Goal: Task Accomplishment & Management: Complete application form

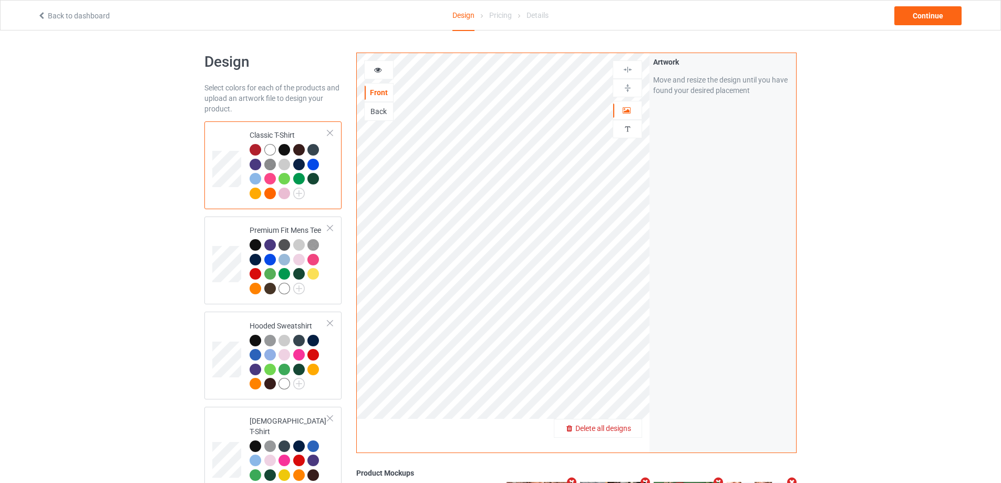
click at [628, 425] on span "Delete all designs" at bounding box center [603, 428] width 56 height 8
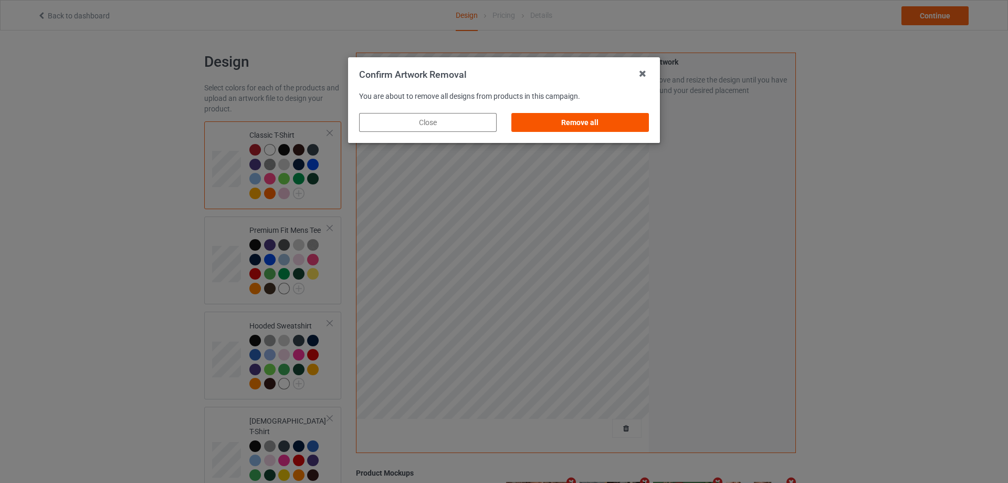
click at [578, 126] on div "Remove all" at bounding box center [581, 122] width 138 height 19
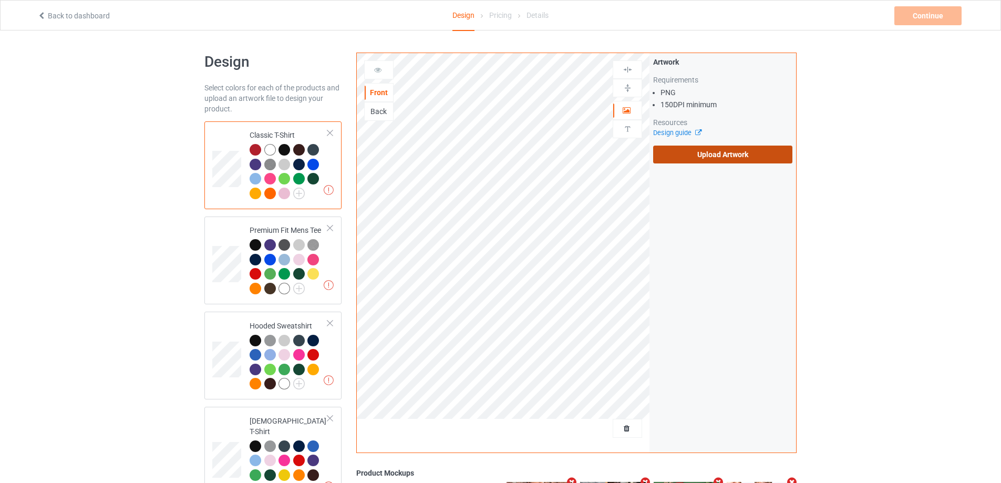
click at [708, 153] on label "Upload Artwork" at bounding box center [722, 154] width 139 height 18
click at [0, 0] on input "Upload Artwork" at bounding box center [0, 0] width 0 height 0
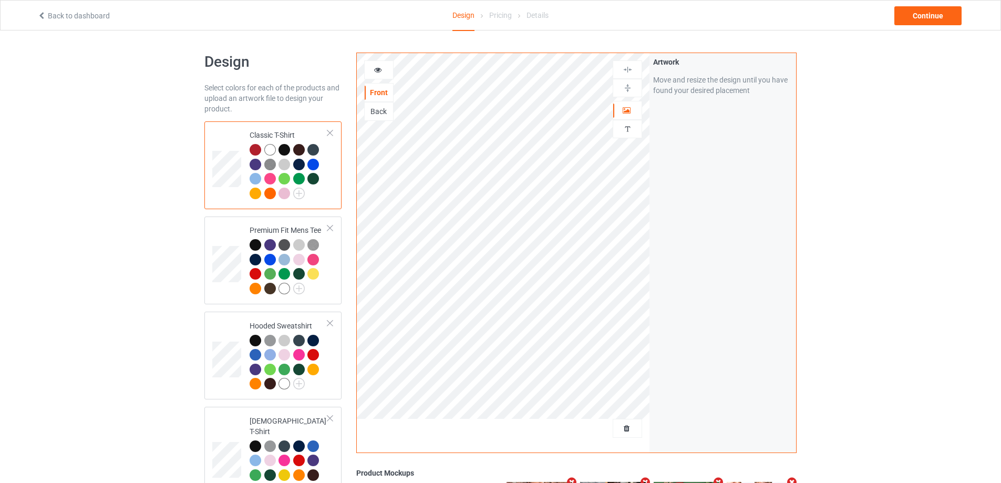
click at [924, 28] on div "Back to dashboard Design Pricing Details Continue" at bounding box center [500, 15] width 941 height 29
click at [925, 23] on div "Continue" at bounding box center [927, 15] width 67 height 19
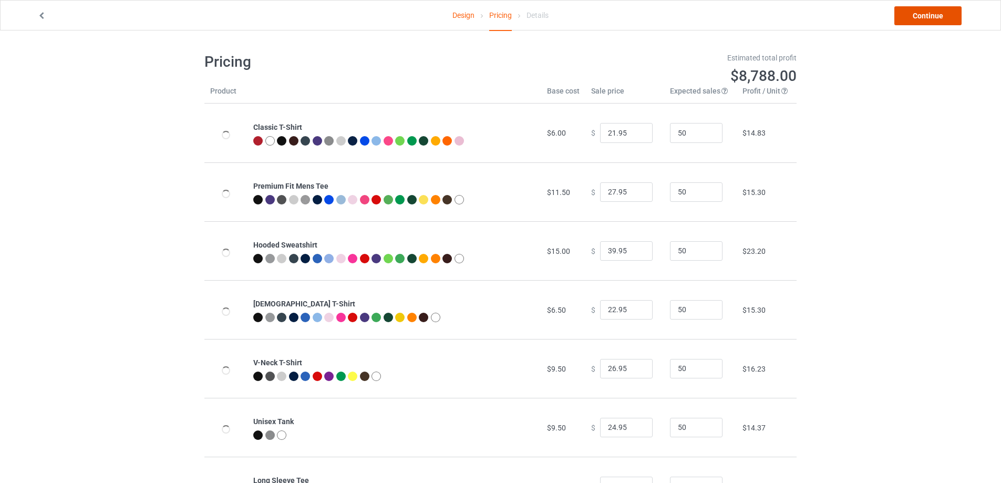
click at [924, 16] on link "Continue" at bounding box center [927, 15] width 67 height 19
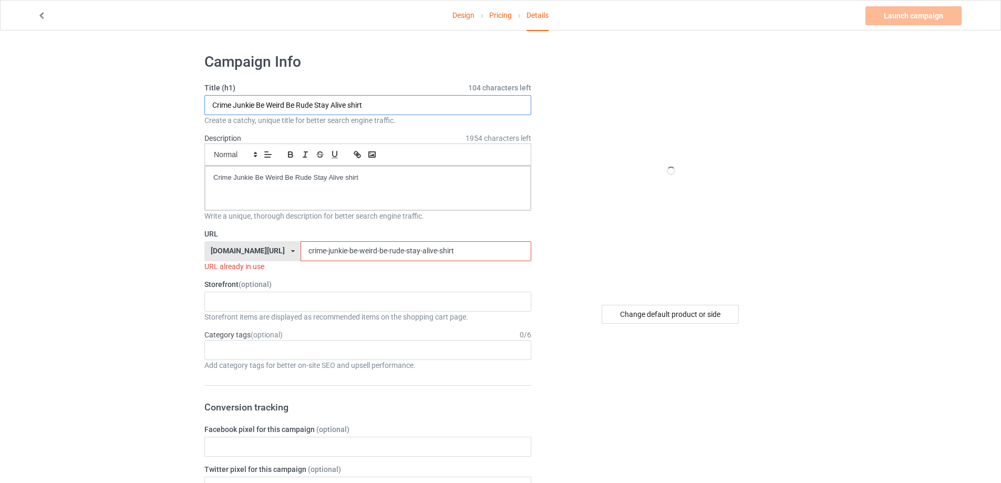
drag, startPoint x: 256, startPoint y: 105, endPoint x: 351, endPoint y: 199, distance: 133.3
click at [221, 104] on input "Crime Junkie Be Weird Be Rude Stay Alive shirt" at bounding box center [367, 105] width 327 height 20
paste input "you know why i'm here deviled egg"
drag, startPoint x: 389, startPoint y: 103, endPoint x: 45, endPoint y: 97, distance: 344.1
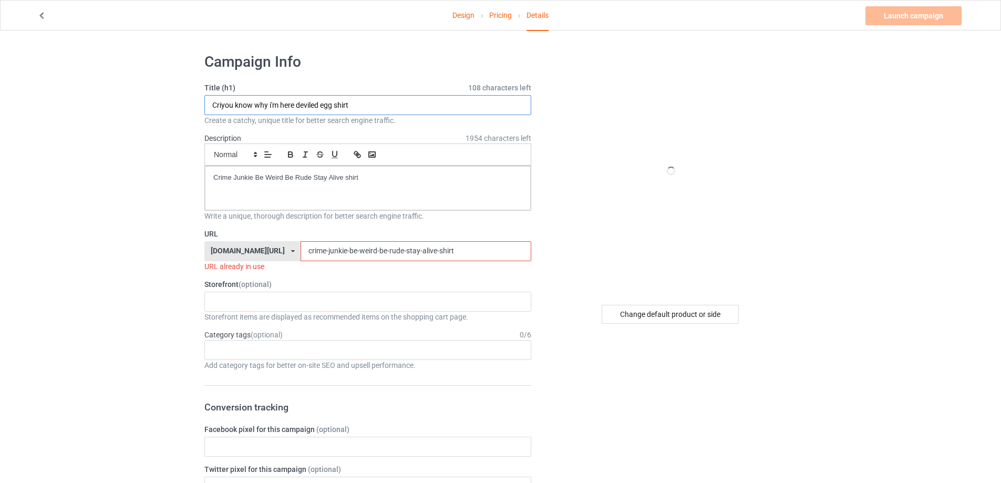
paste input "text"
type input "you know why i'm here deviled egg shirt"
drag, startPoint x: 397, startPoint y: 178, endPoint x: 152, endPoint y: 169, distance: 245.0
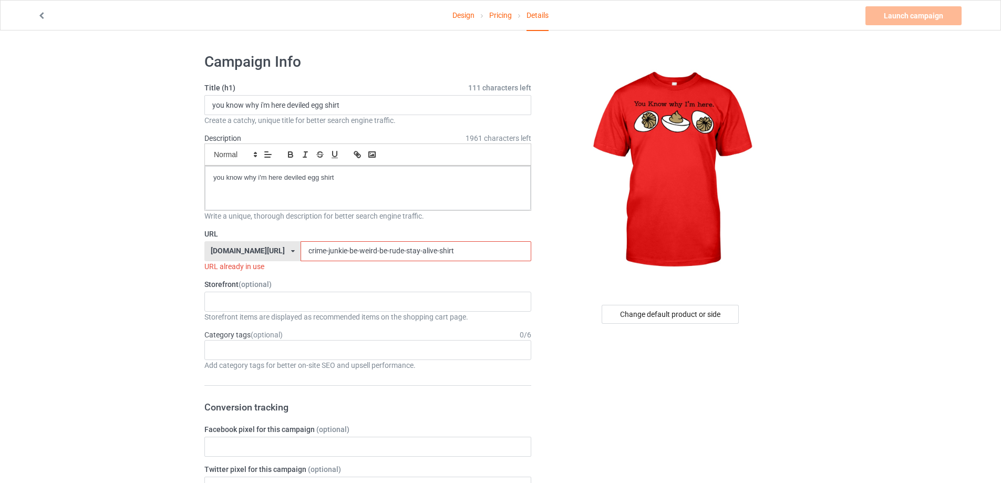
click at [215, 245] on div "[DOMAIN_NAME][URL] [DOMAIN_NAME][URL] [DOMAIN_NAME][URL] 5cd2f964b197f721e1cad2…" at bounding box center [367, 251] width 327 height 20
paste input "you-know-why-im-here-deviled-egg"
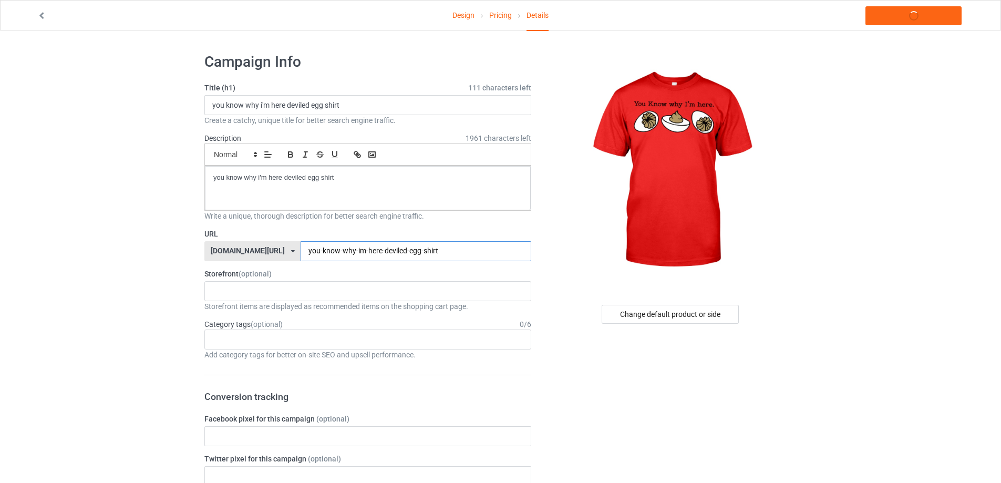
type input "you-know-why-im-here-deviled-egg-shirt"
copy p "you know why i'm here deviled egg shirt"
click at [893, 18] on link "Launch campaign" at bounding box center [913, 15] width 96 height 19
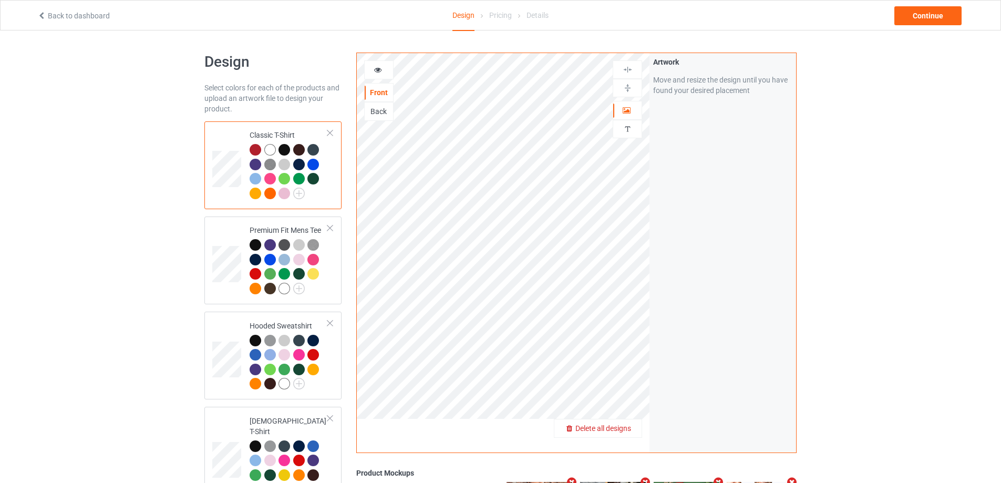
click at [626, 427] on span "Delete all designs" at bounding box center [603, 428] width 56 height 8
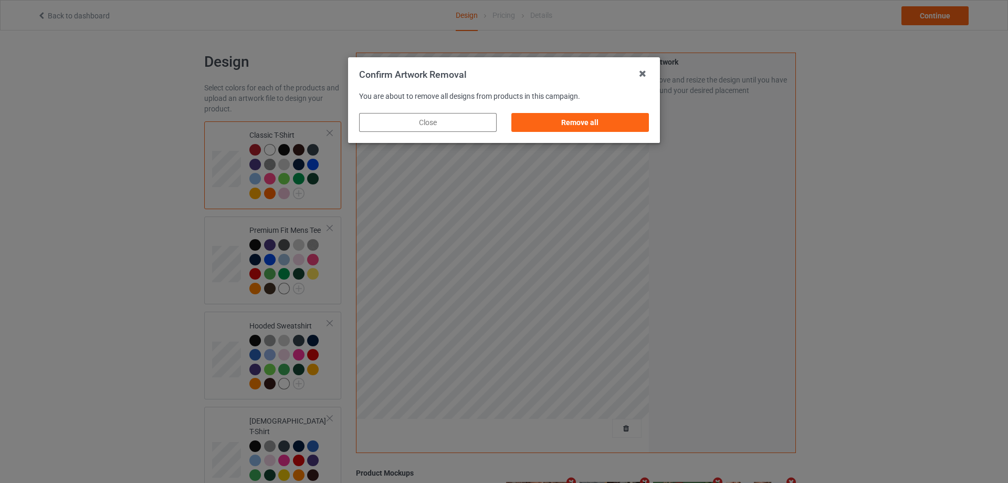
click at [581, 134] on div "Remove all" at bounding box center [580, 123] width 152 height 34
click at [595, 129] on div "Remove all" at bounding box center [581, 122] width 138 height 19
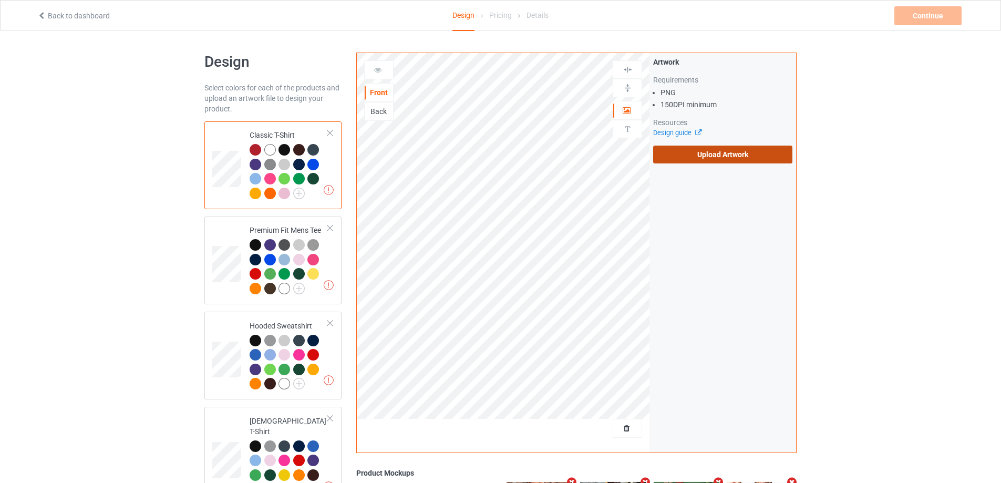
click at [704, 153] on label "Upload Artwork" at bounding box center [722, 154] width 139 height 18
click at [0, 0] on input "Upload Artwork" at bounding box center [0, 0] width 0 height 0
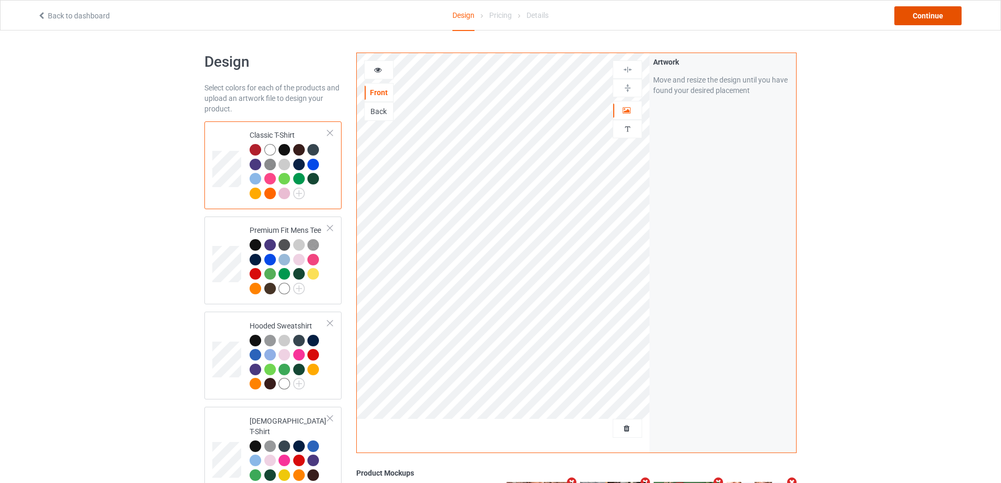
click at [938, 19] on div "Continue" at bounding box center [927, 15] width 67 height 19
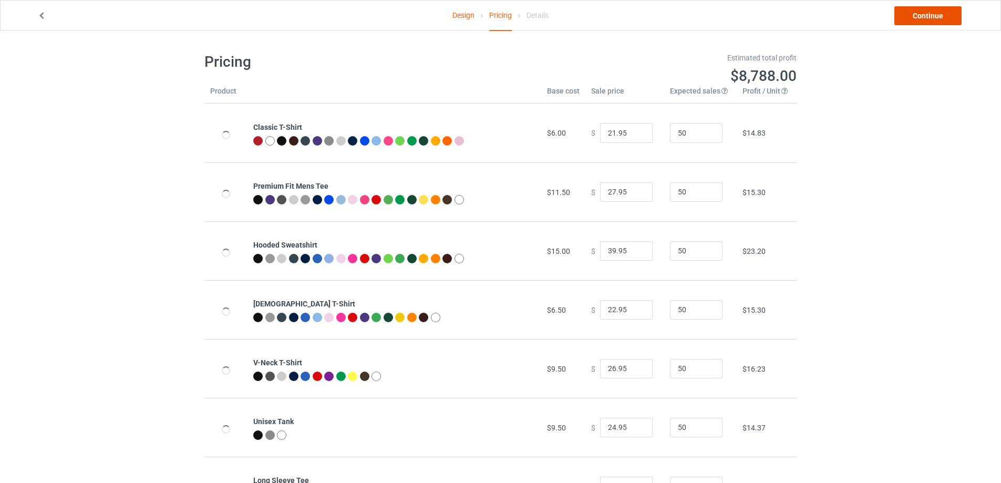
click at [938, 18] on link "Continue" at bounding box center [927, 15] width 67 height 19
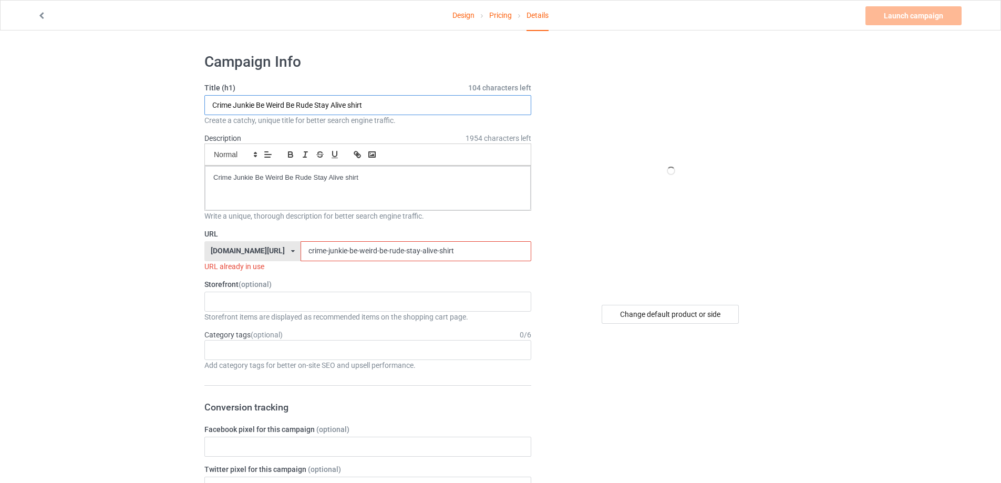
drag, startPoint x: 401, startPoint y: 111, endPoint x: 140, endPoint y: 102, distance: 261.7
paste input "deviled egg"
type input "deviled egg shirt"
drag, startPoint x: 292, startPoint y: 175, endPoint x: 130, endPoint y: 189, distance: 162.3
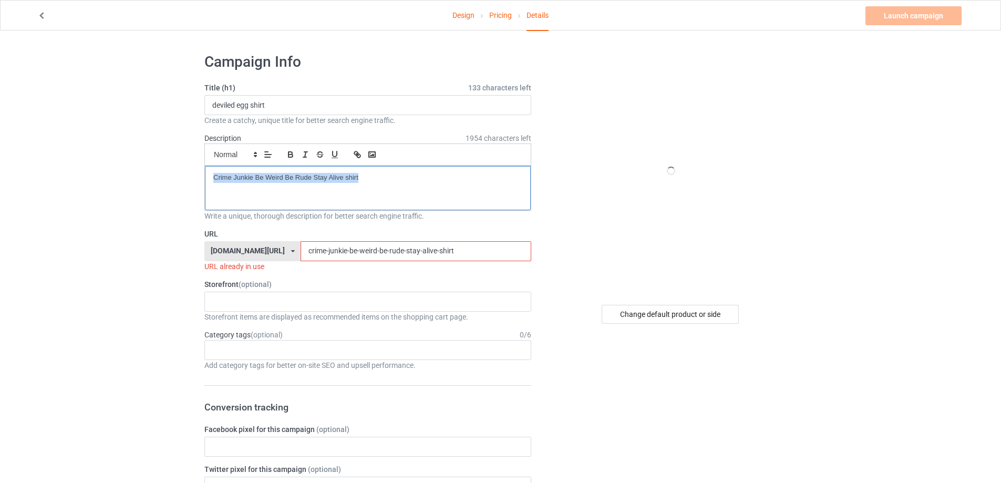
paste div
drag, startPoint x: 431, startPoint y: 245, endPoint x: 248, endPoint y: 248, distance: 182.3
click at [239, 244] on div "[DOMAIN_NAME][URL] [DOMAIN_NAME][URL] [DOMAIN_NAME][URL] 5cd2f964b197f721e1cad2…" at bounding box center [367, 251] width 327 height 20
paste input "deviled egg"
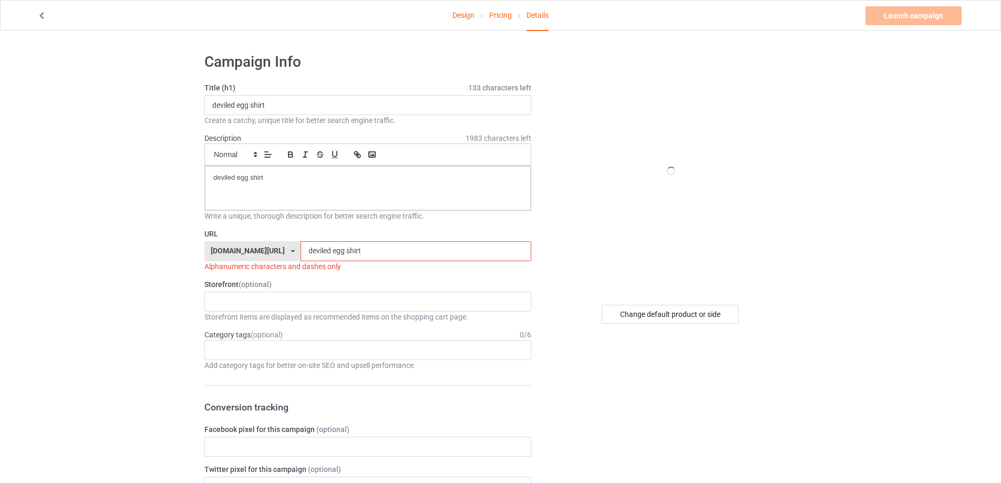
click at [304, 258] on input "deviled egg shirt" at bounding box center [415, 251] width 230 height 20
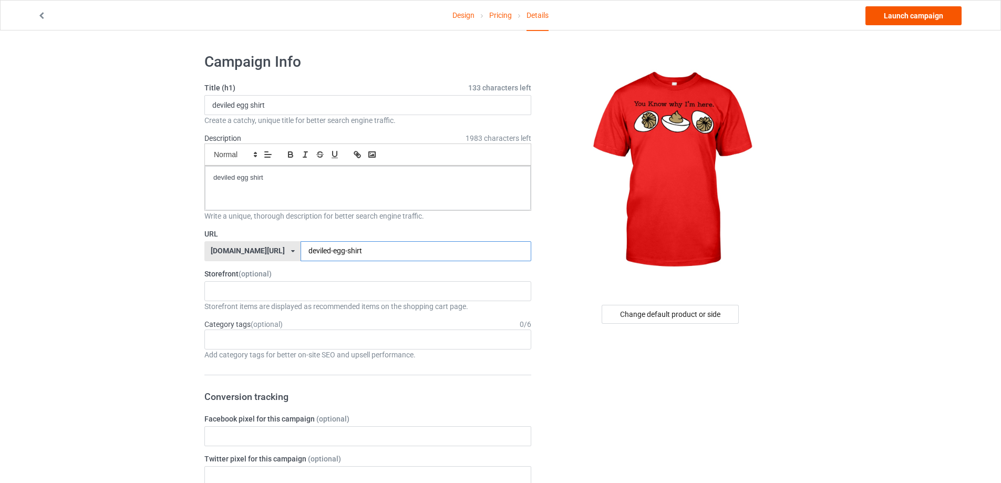
type input "deviled-egg-shirt"
click at [907, 6] on link "Launch campaign" at bounding box center [913, 15] width 96 height 19
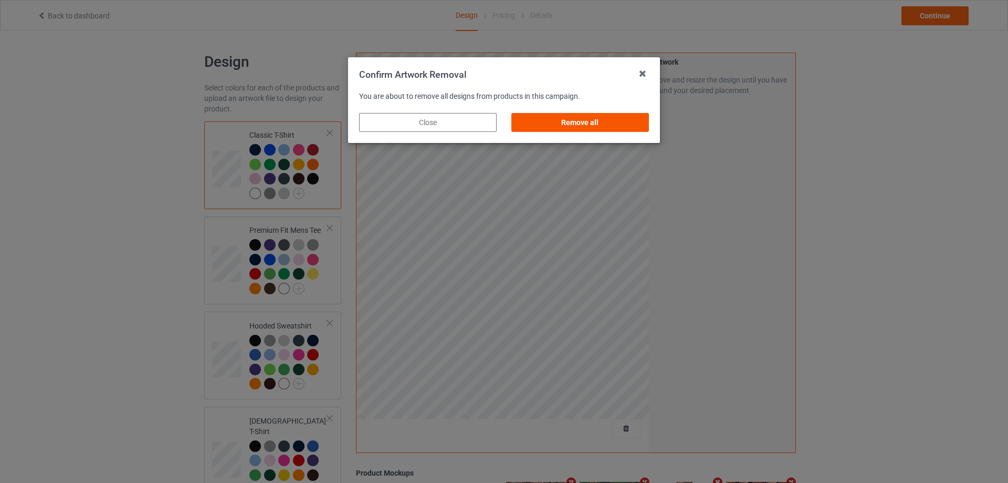
click at [620, 126] on div "Remove all" at bounding box center [581, 122] width 138 height 19
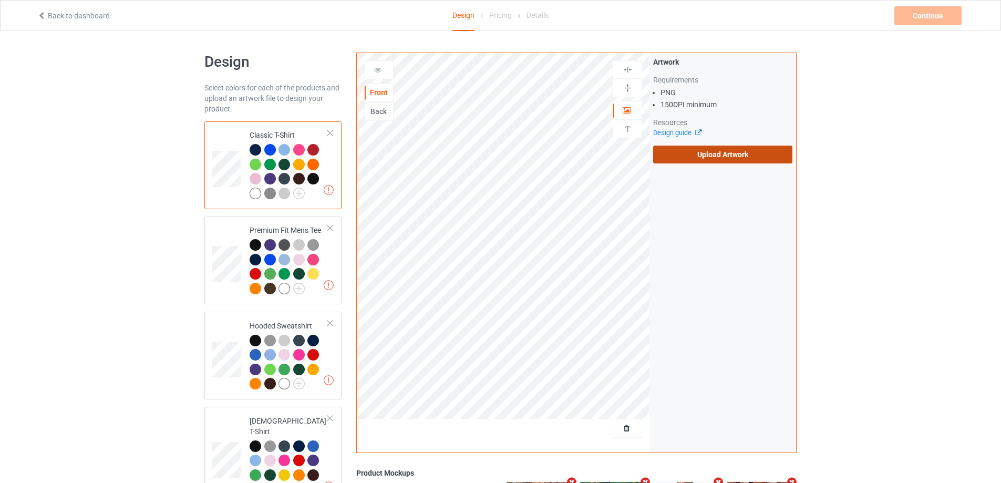
click at [765, 153] on label "Upload Artwork" at bounding box center [722, 154] width 139 height 18
click at [0, 0] on input "Upload Artwork" at bounding box center [0, 0] width 0 height 0
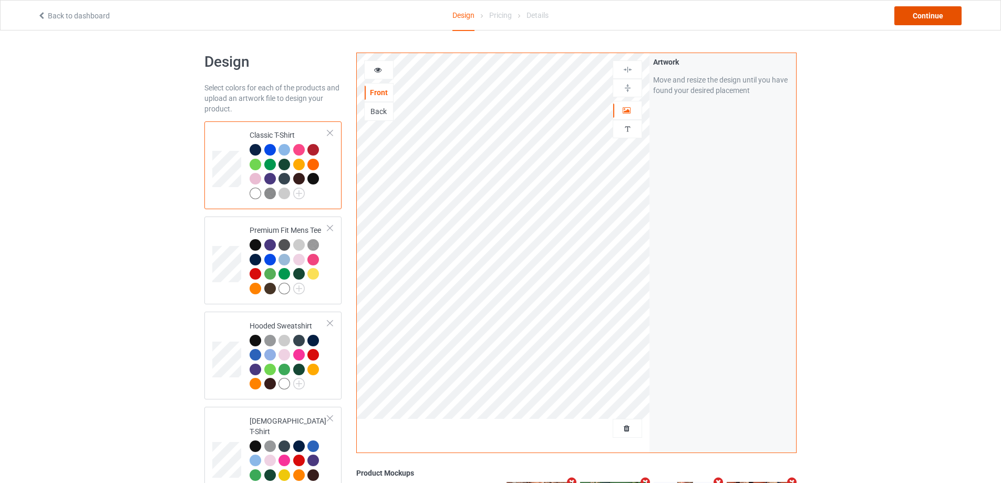
click at [932, 11] on div "Continue" at bounding box center [927, 15] width 67 height 19
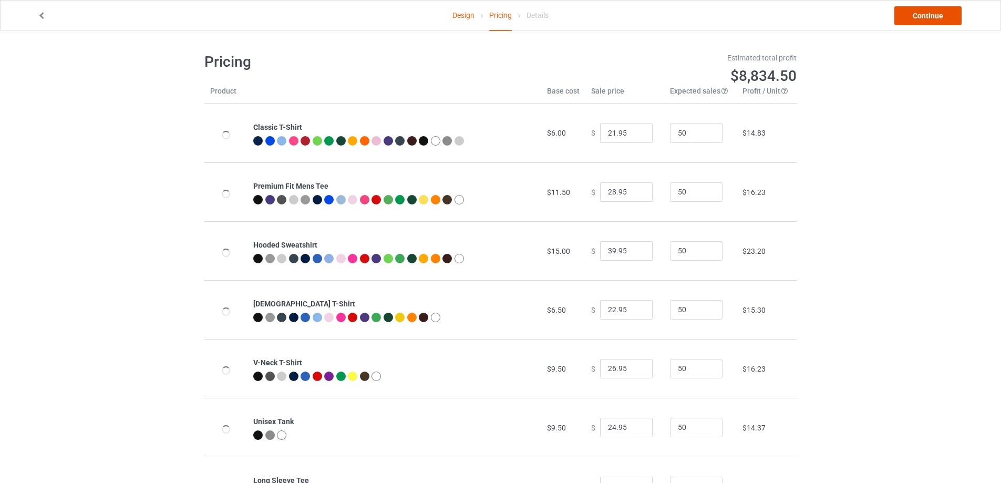
click at [934, 14] on link "Continue" at bounding box center [927, 15] width 67 height 19
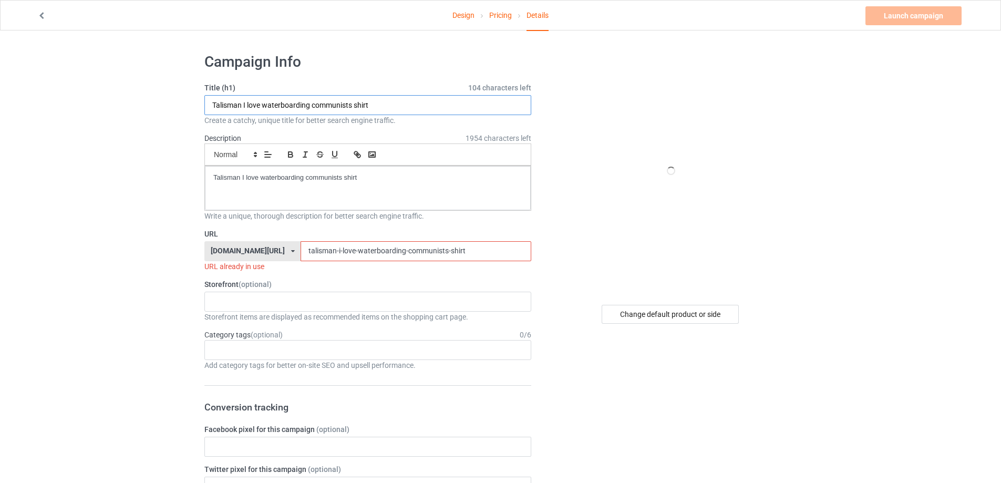
drag, startPoint x: 382, startPoint y: 102, endPoint x: 119, endPoint y: 101, distance: 263.2
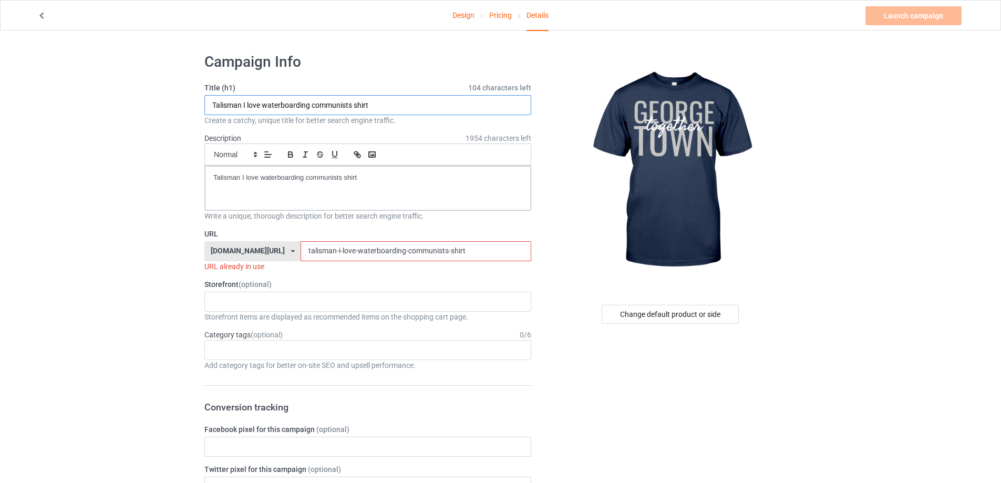
paste input "George Town together"
type input "George Town together shirt"
drag, startPoint x: 383, startPoint y: 182, endPoint x: 207, endPoint y: 174, distance: 176.7
click at [207, 174] on div "Talisman I love waterboarding communists shirt" at bounding box center [368, 188] width 326 height 44
paste div
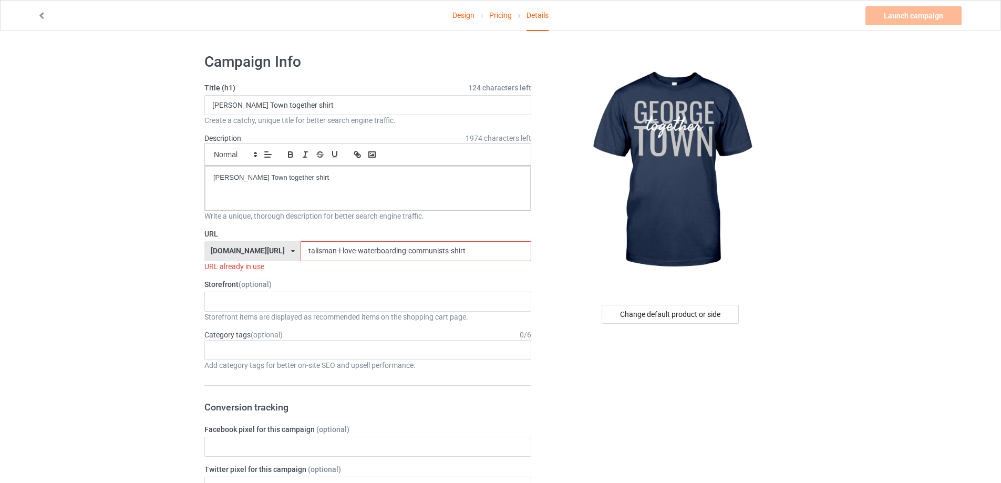
drag, startPoint x: 447, startPoint y: 255, endPoint x: 290, endPoint y: 257, distance: 157.1
click at [300, 253] on input "talisman-i-love-waterboarding-communists-shirt" at bounding box center [415, 251] width 230 height 20
paste input "george-town-together"
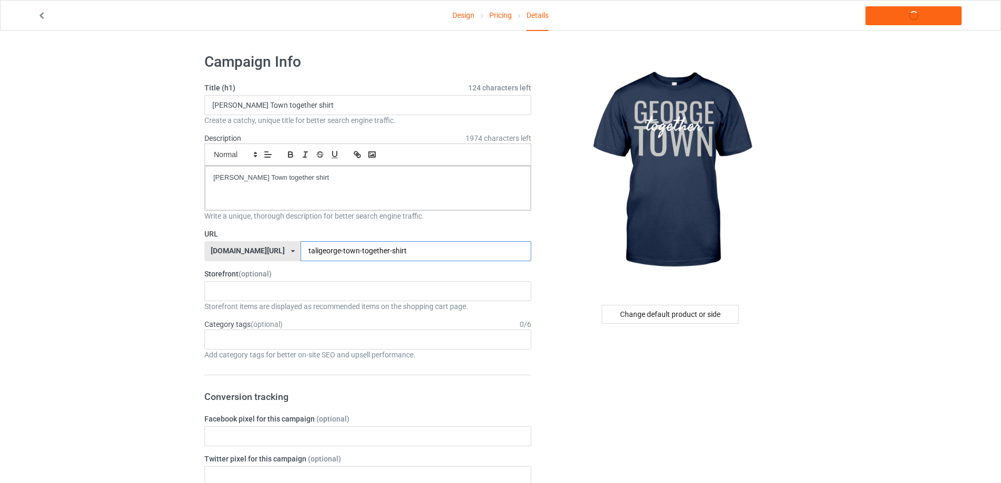
drag, startPoint x: 196, startPoint y: 248, endPoint x: 184, endPoint y: 248, distance: 12.6
paste input "text"
type input "george-town-together-shirt"
drag, startPoint x: 866, startPoint y: 134, endPoint x: 900, endPoint y: 57, distance: 84.4
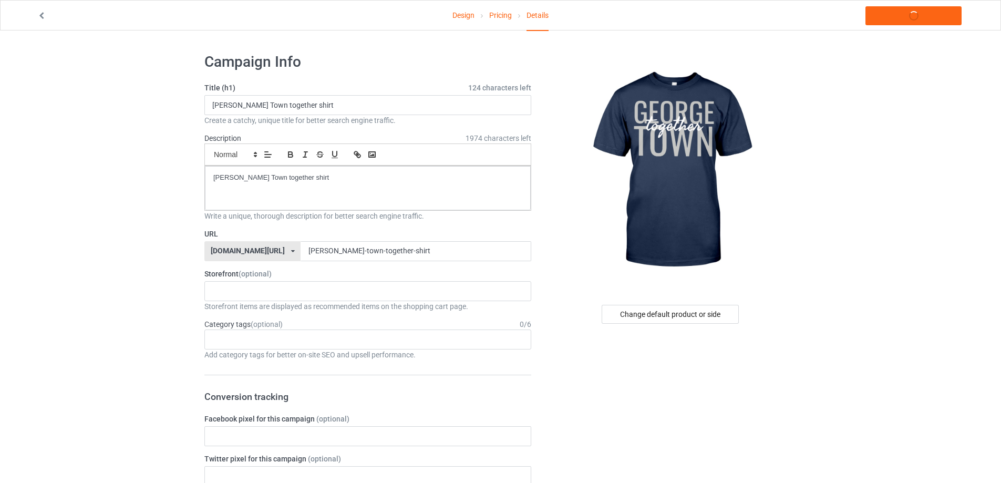
click at [921, 13] on link "Launch campaign" at bounding box center [913, 15] width 96 height 19
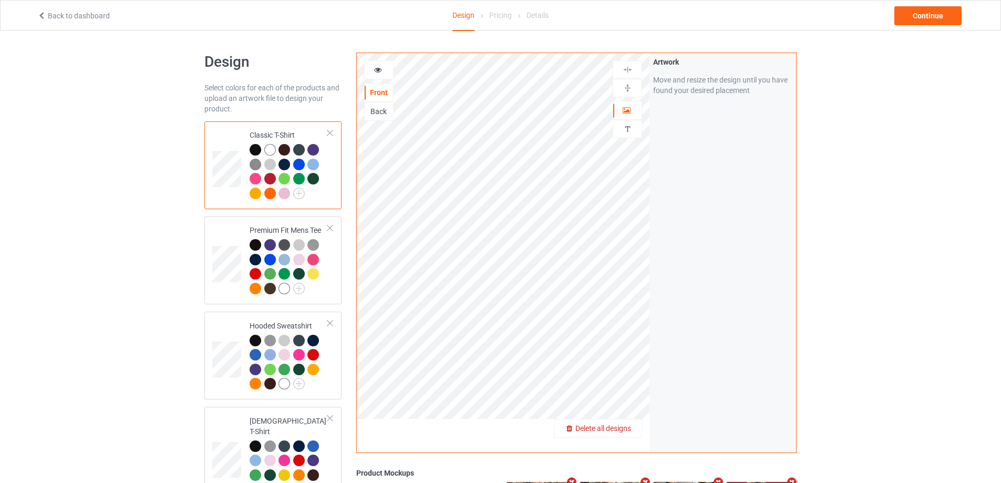
click at [628, 428] on span "Delete all designs" at bounding box center [603, 428] width 56 height 8
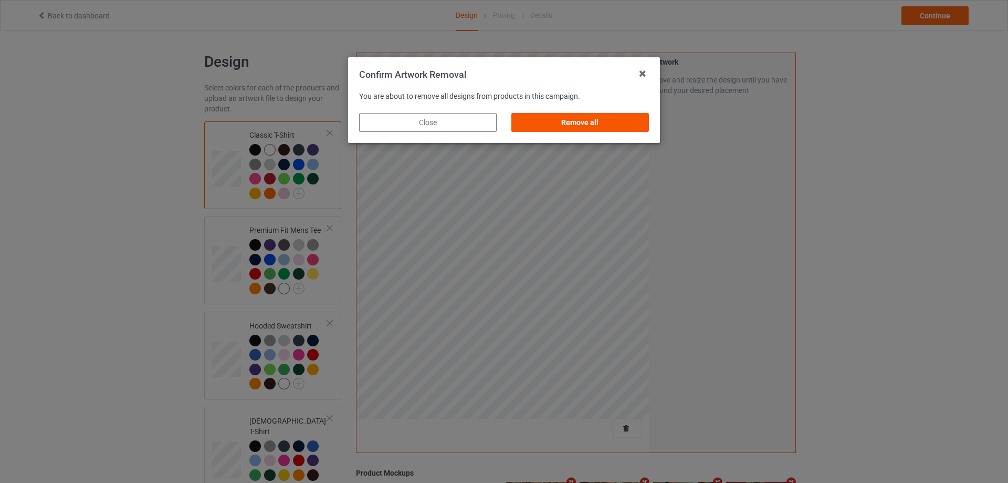
drag, startPoint x: 626, startPoint y: 121, endPoint x: 637, endPoint y: 132, distance: 15.6
click at [626, 121] on div "Remove all" at bounding box center [581, 122] width 138 height 19
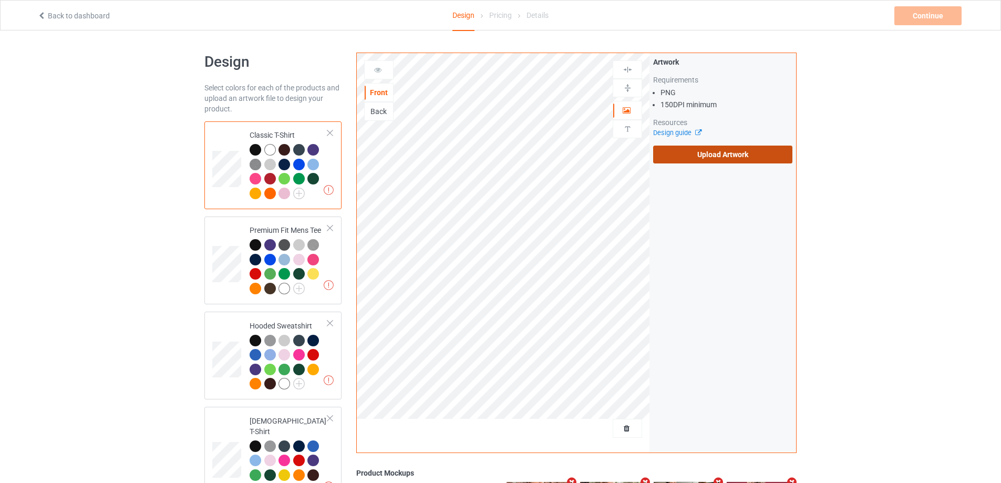
click at [686, 148] on label "Upload Artwork" at bounding box center [722, 154] width 139 height 18
click at [0, 0] on input "Upload Artwork" at bounding box center [0, 0] width 0 height 0
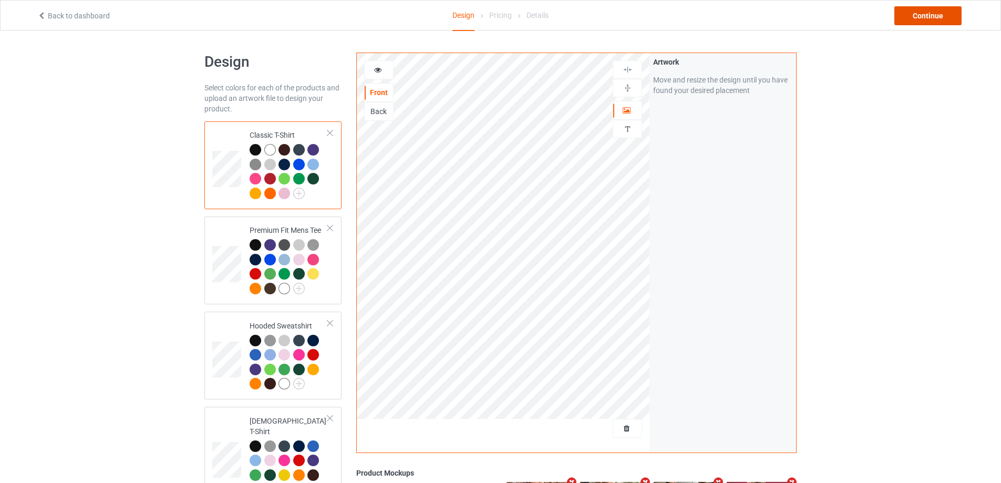
click at [943, 13] on div "Continue" at bounding box center [927, 15] width 67 height 19
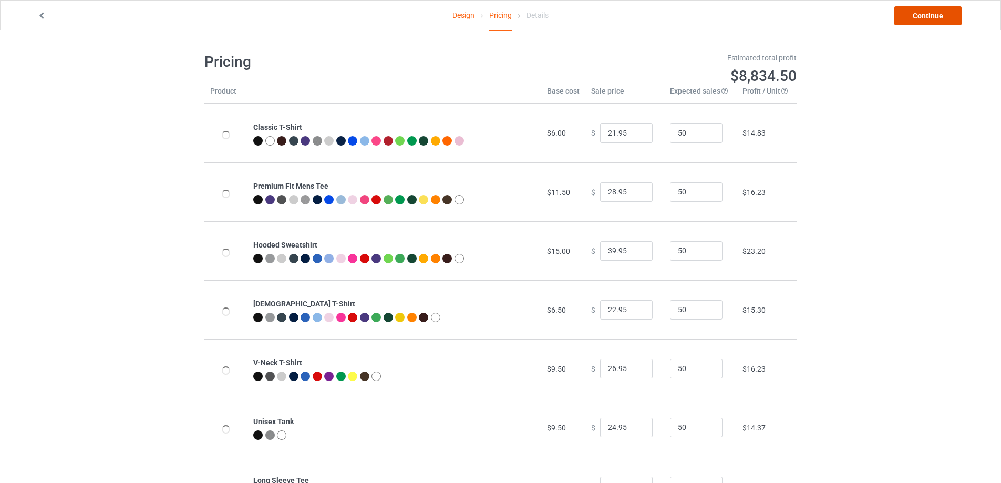
click at [943, 13] on link "Continue" at bounding box center [927, 15] width 67 height 19
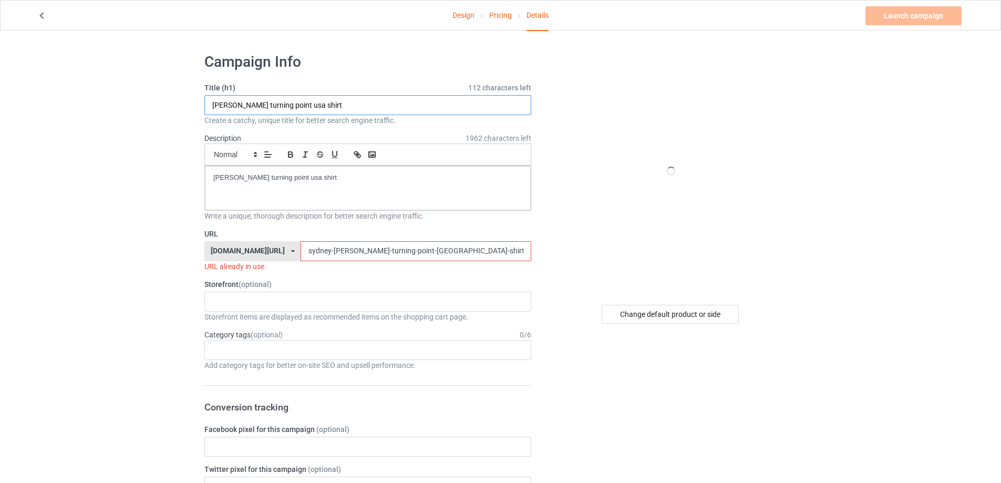
drag, startPoint x: 380, startPoint y: 107, endPoint x: 162, endPoint y: 108, distance: 218.0
paste input "We Are All Charlie Kirk Turning Point USA S"
type input "We Are All Charlie Kirk Turning Point USA Shirt"
drag, startPoint x: 352, startPoint y: 184, endPoint x: 99, endPoint y: 158, distance: 254.5
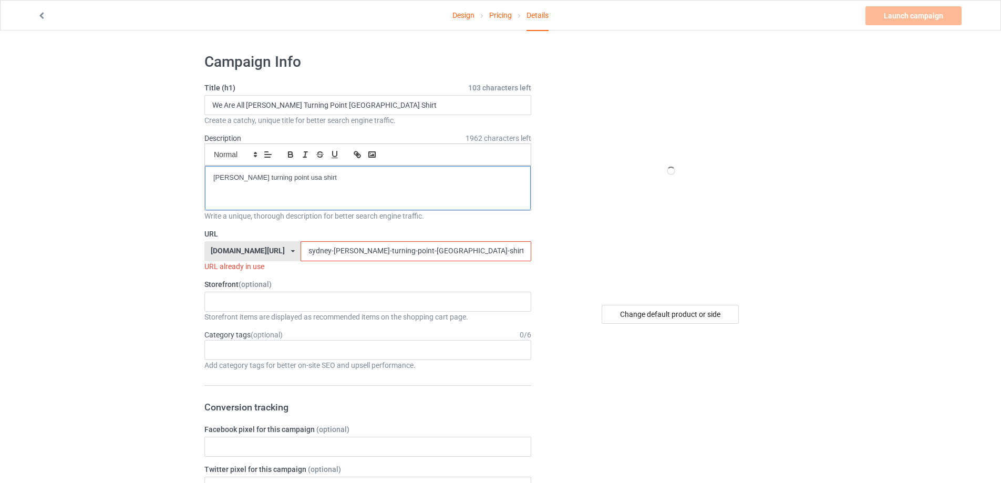
paste div
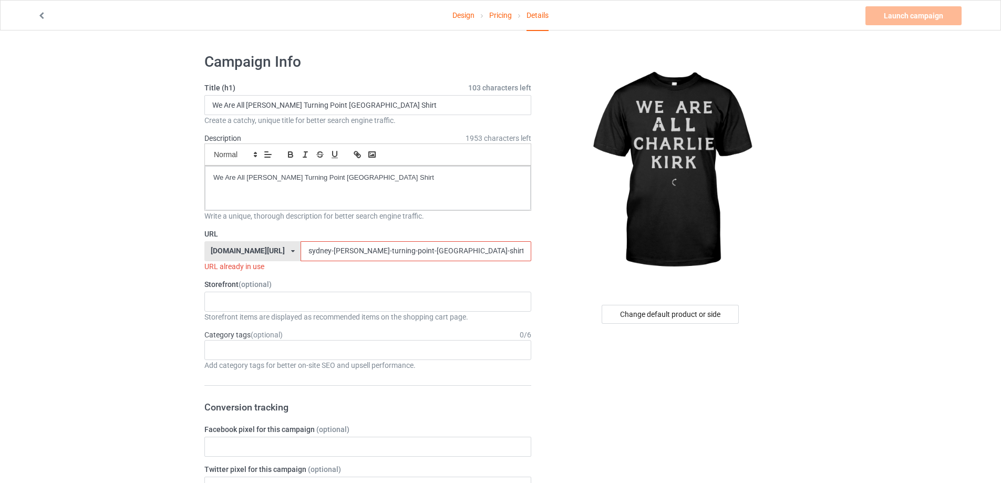
drag, startPoint x: 442, startPoint y: 258, endPoint x: 135, endPoint y: 234, distance: 308.2
paste input "we-are-all-charlie-kirk"
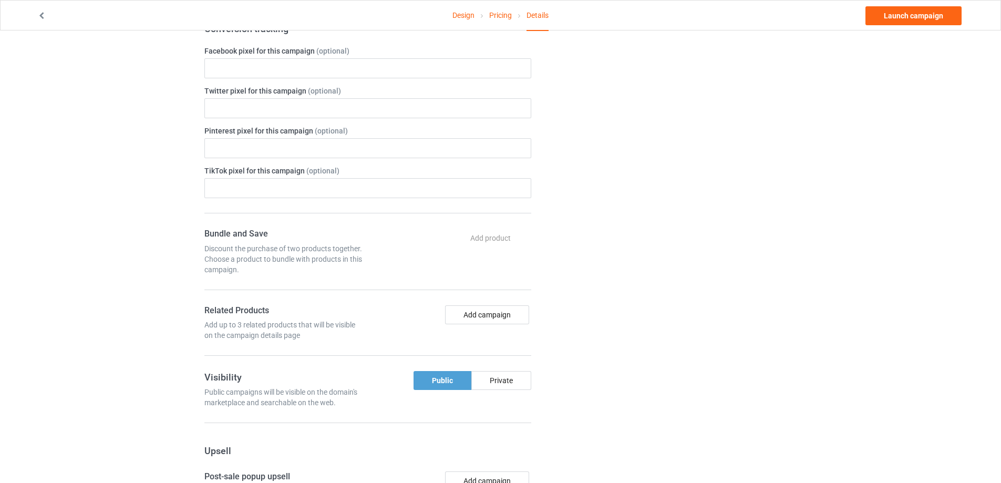
scroll to position [315, 0]
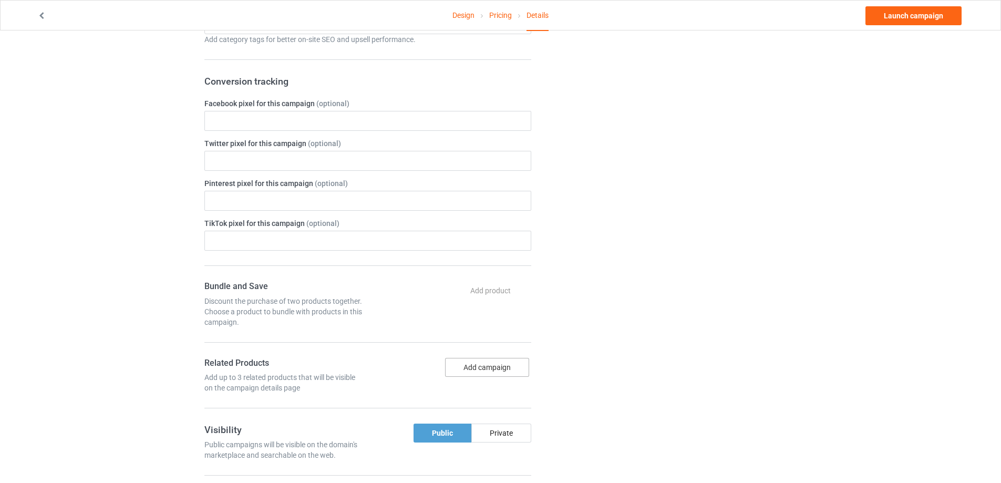
type input "we-are-all-charlie-kirk-turning-point-usa-shirt"
click at [489, 371] on button "Add campaign" at bounding box center [487, 367] width 84 height 19
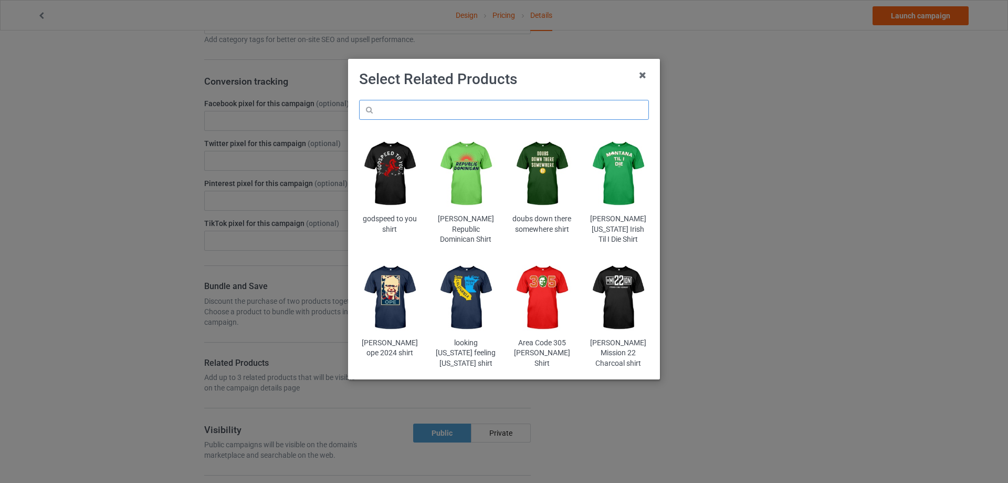
click at [408, 105] on input "text" at bounding box center [504, 110] width 290 height 20
paste input "we-are-all-charlie-kirk-turning-point-usa-shirt"
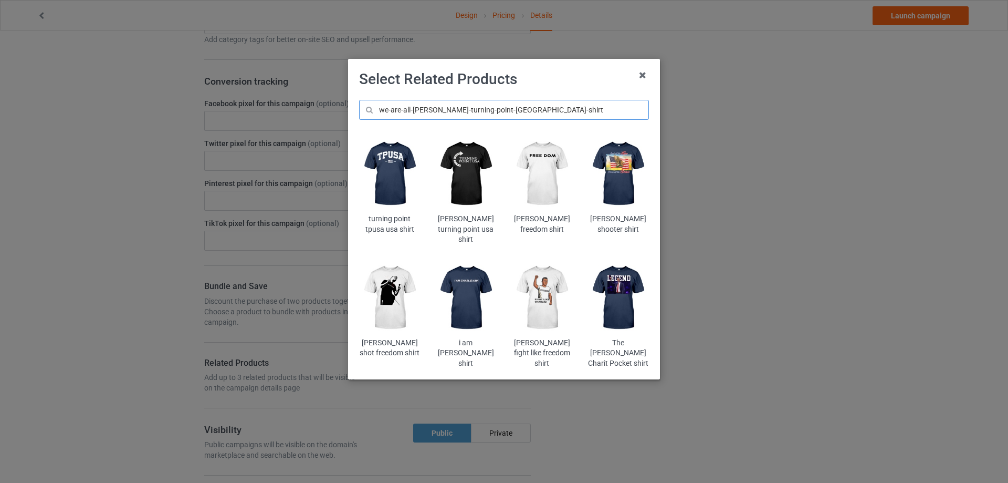
type input "we-are-all-charlie-kirk-turning-point-usa-shirt"
click at [476, 174] on img at bounding box center [465, 174] width 61 height 77
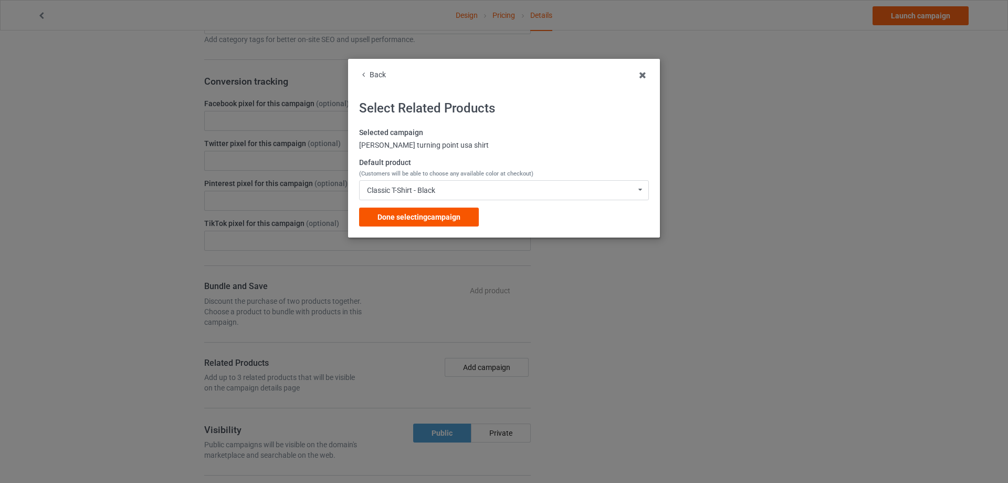
click at [433, 219] on span "Done selecting campaign" at bounding box center [419, 217] width 83 height 8
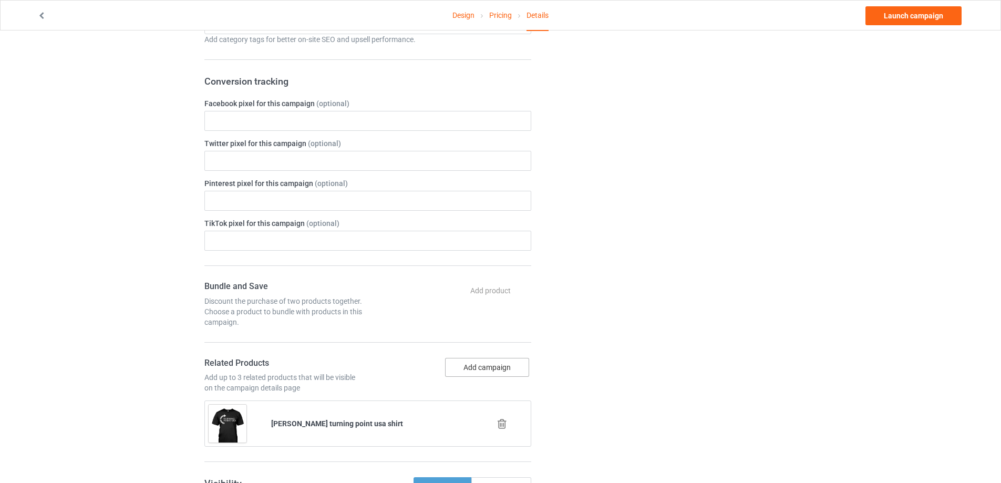
click at [486, 368] on button "Add campaign" at bounding box center [487, 367] width 84 height 19
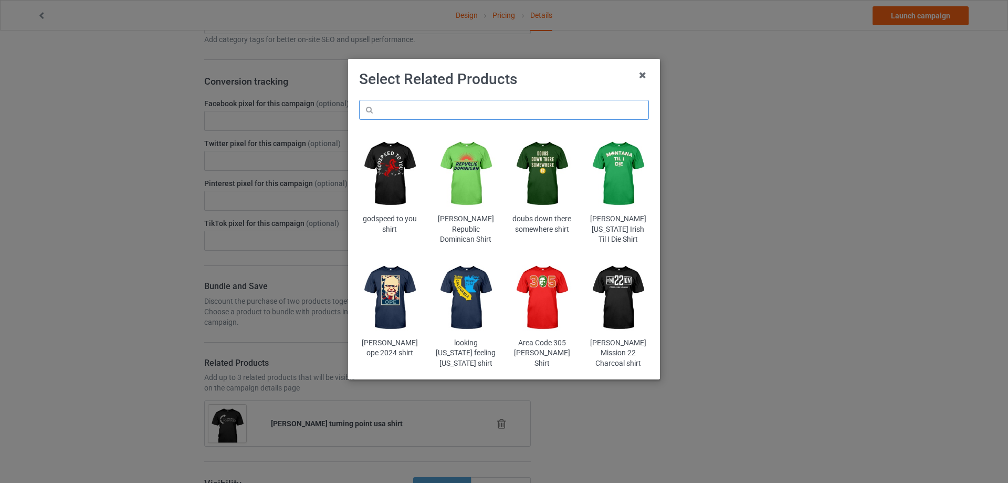
click at [472, 110] on input "text" at bounding box center [504, 110] width 290 height 20
paste input "we-are-all-charlie-kirk-turning-point-usa-shirt"
type input "we-are-all-charlie-kirk-turning-point-usa-shirt"
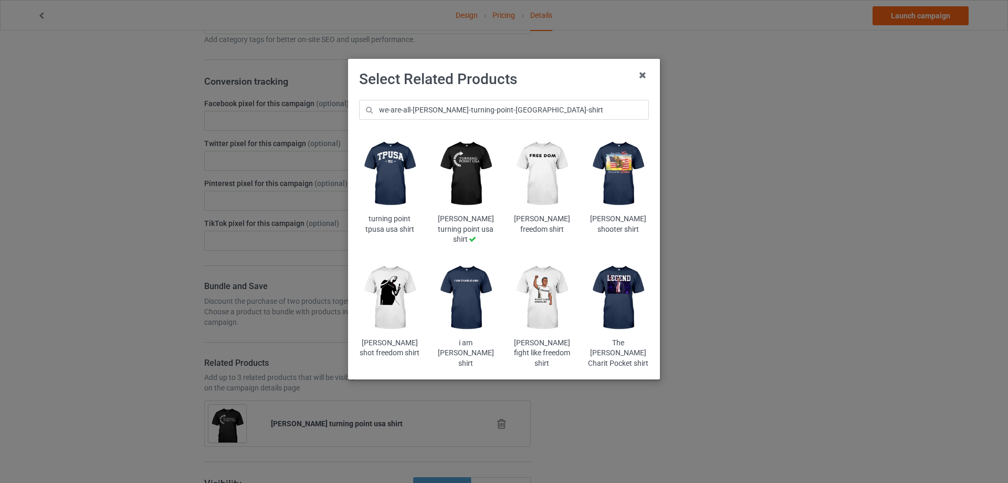
click at [535, 174] on img at bounding box center [542, 174] width 61 height 77
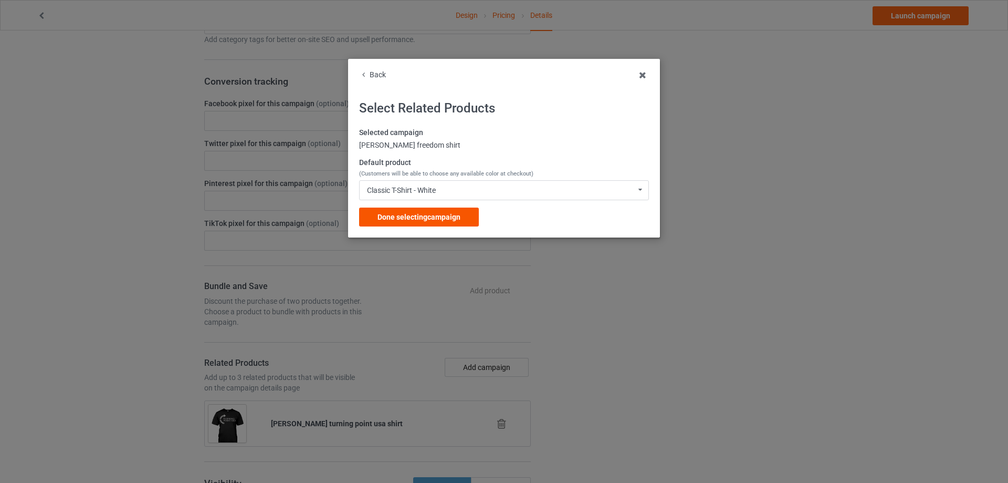
click at [412, 214] on span "Done selecting campaign" at bounding box center [419, 217] width 83 height 8
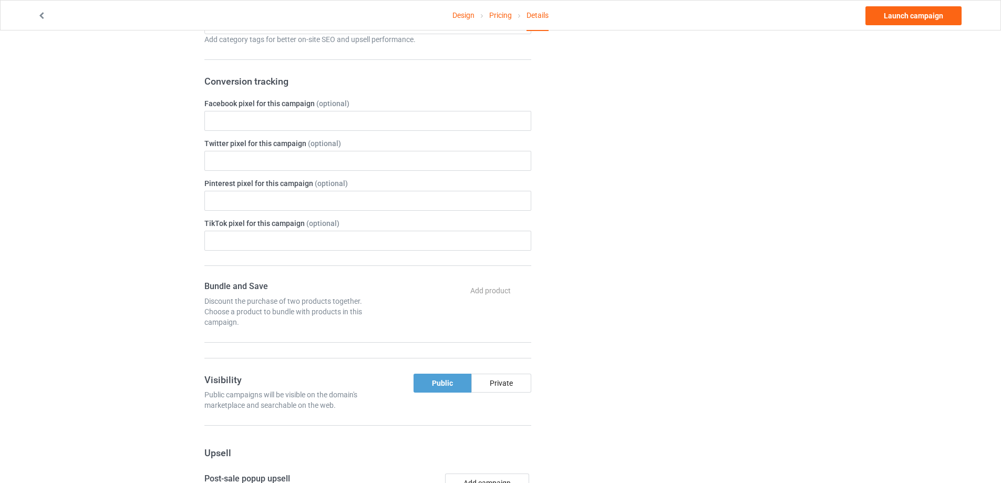
scroll to position [473, 0]
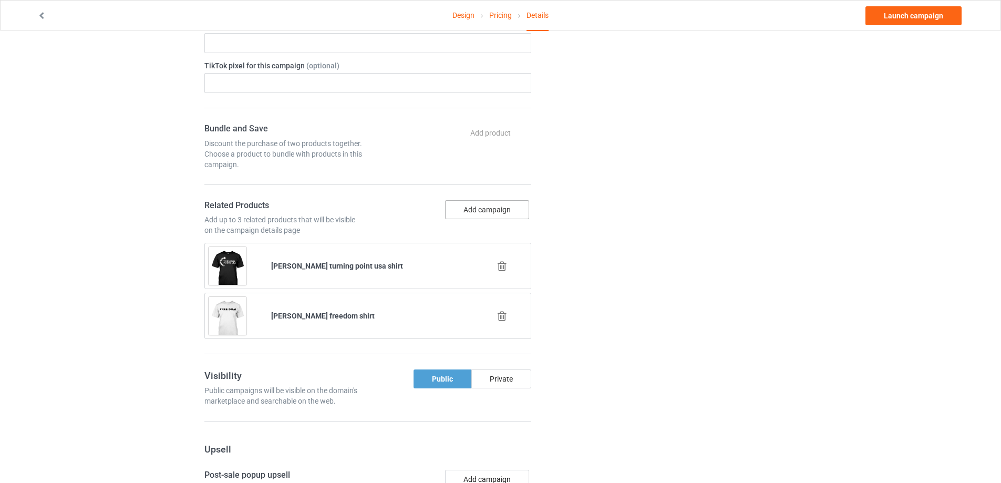
click at [483, 205] on button "Add campaign" at bounding box center [487, 209] width 84 height 19
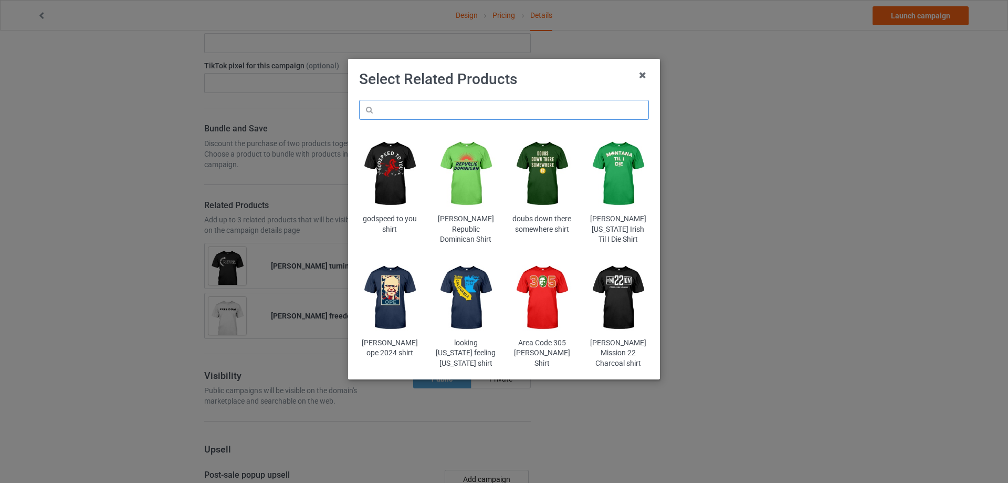
click at [533, 111] on input "text" at bounding box center [504, 110] width 290 height 20
paste input "we-are-all-charlie-kirk-turning-point-usa-shirt"
type input "we-are-all-charlie-kirk-turning-point-usa-shirt"
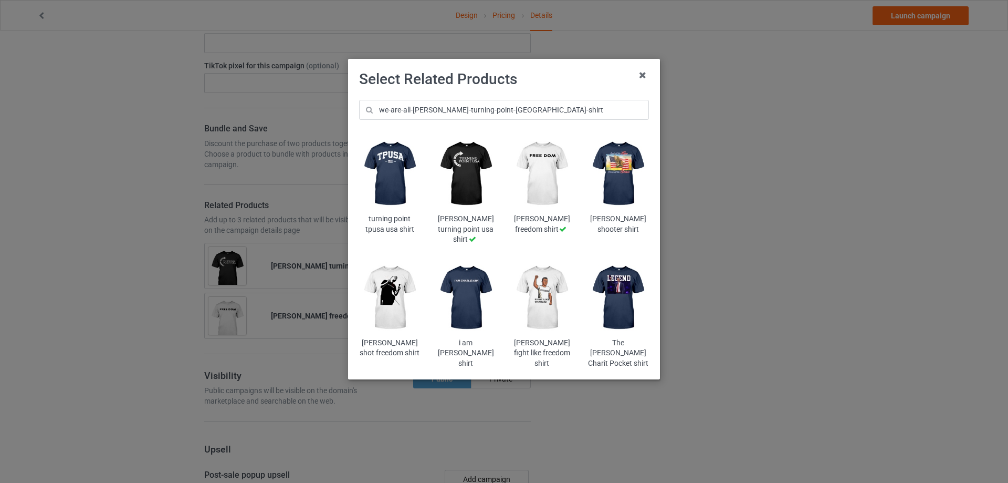
click at [629, 311] on img at bounding box center [618, 297] width 61 height 77
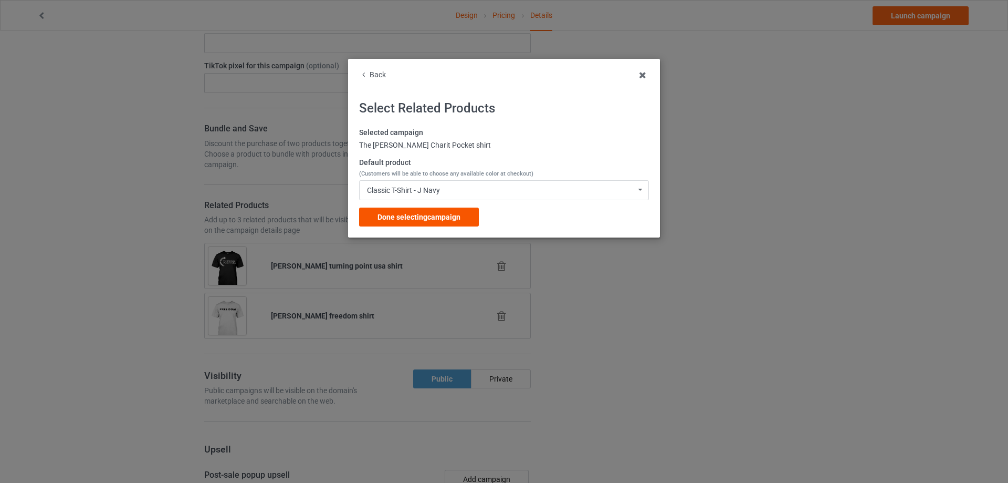
click at [455, 221] on span "Done selecting campaign" at bounding box center [419, 217] width 83 height 8
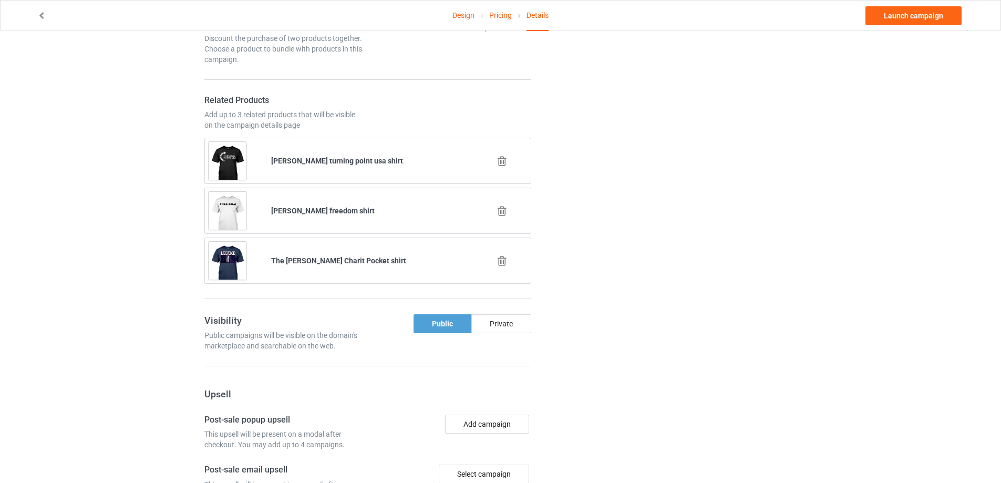
scroll to position [473, 0]
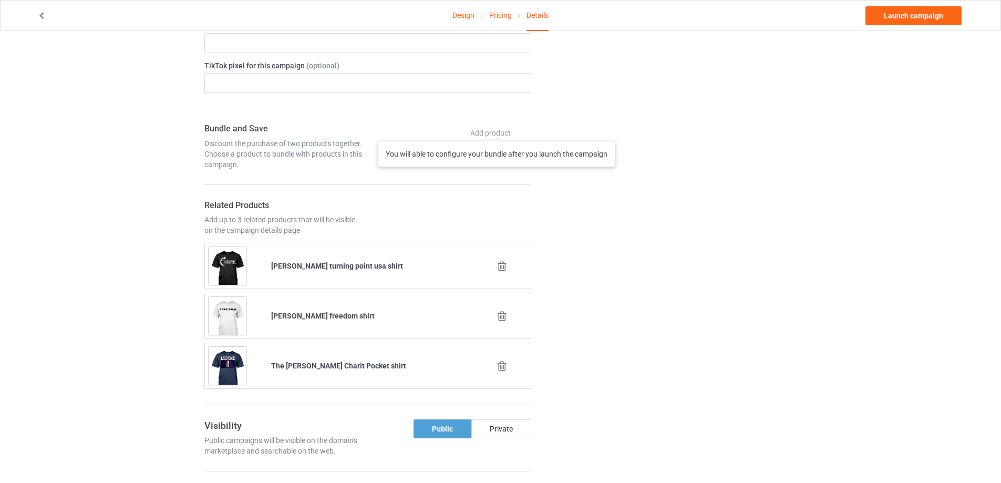
click at [496, 130] on div "Add product You will able to configure your bundle after you launch the campaign" at bounding box center [491, 132] width 79 height 19
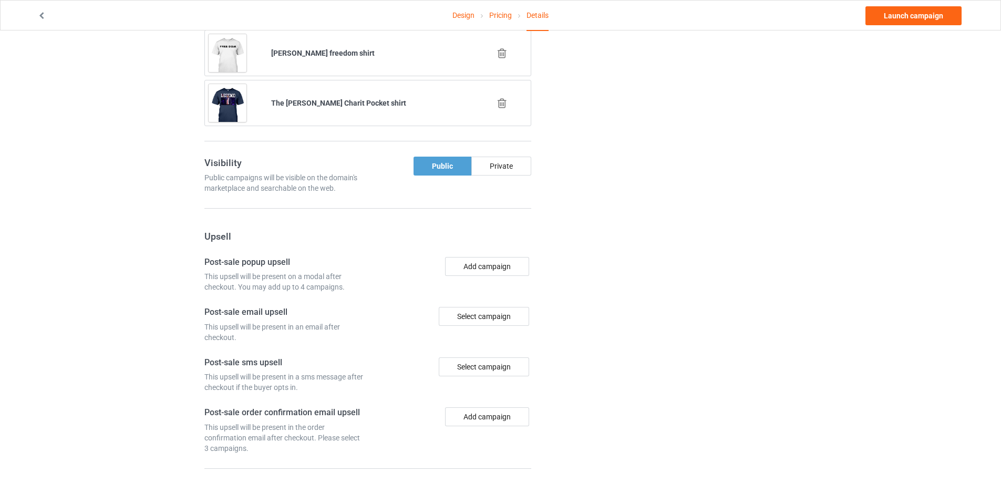
scroll to position [790, 0]
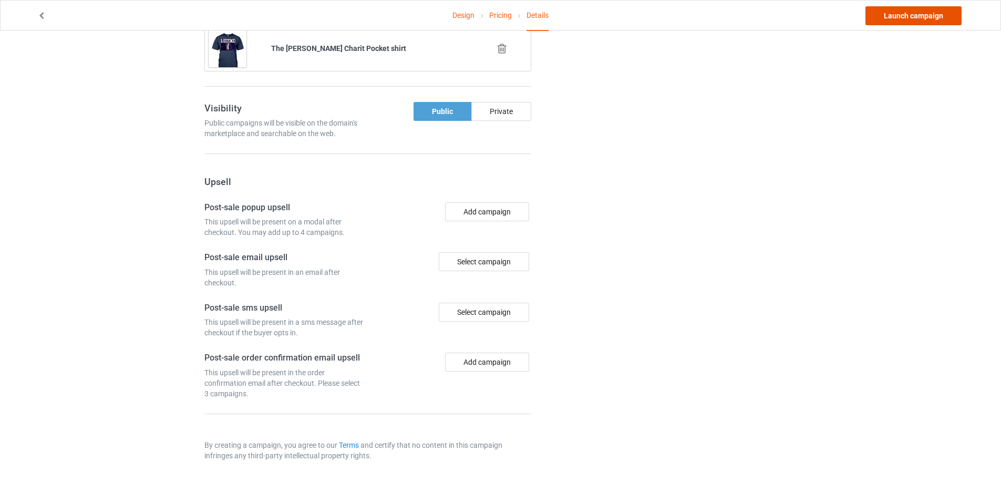
click at [921, 17] on link "Launch campaign" at bounding box center [913, 15] width 96 height 19
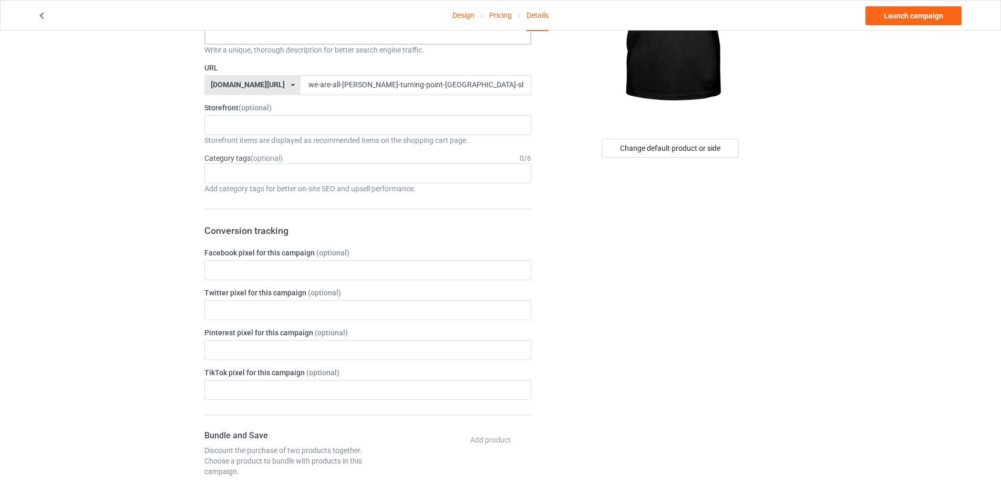
scroll to position [113, 0]
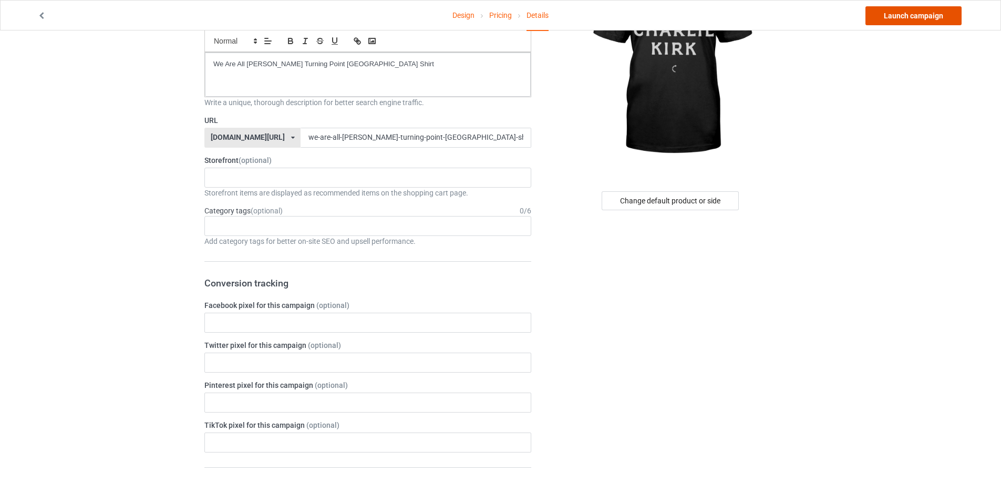
click at [895, 13] on link "Launch campaign" at bounding box center [913, 15] width 96 height 19
